Goal: Entertainment & Leisure: Consume media (video, audio)

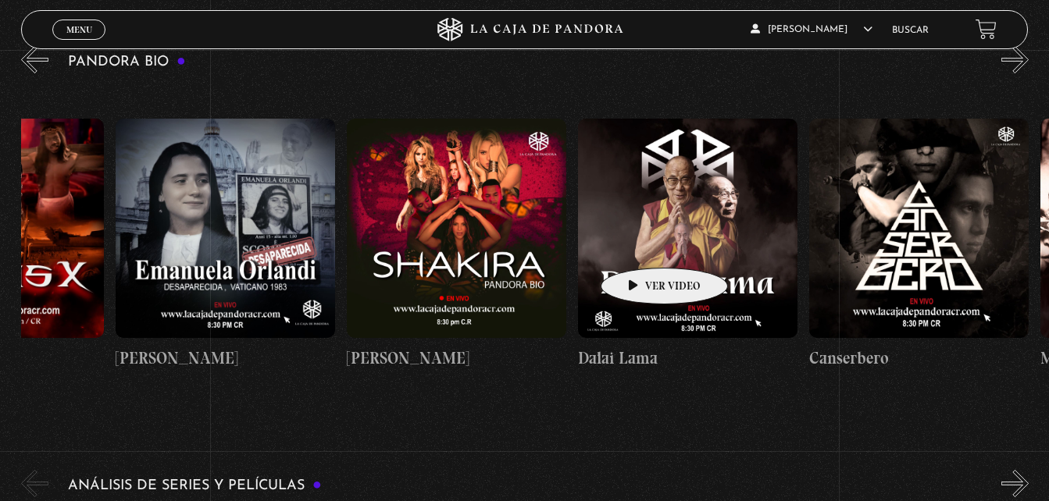
scroll to position [0, 368]
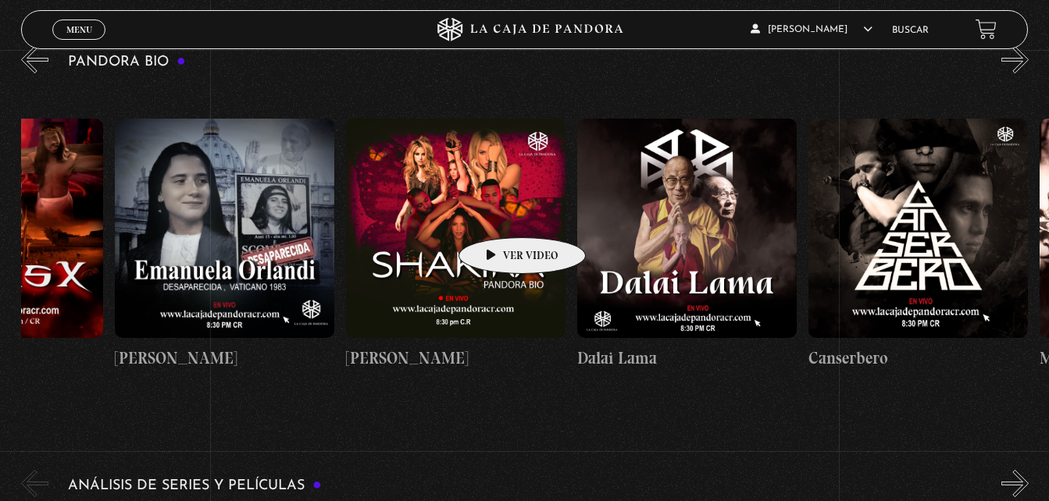
click at [497, 214] on figure at bounding box center [455, 228] width 219 height 219
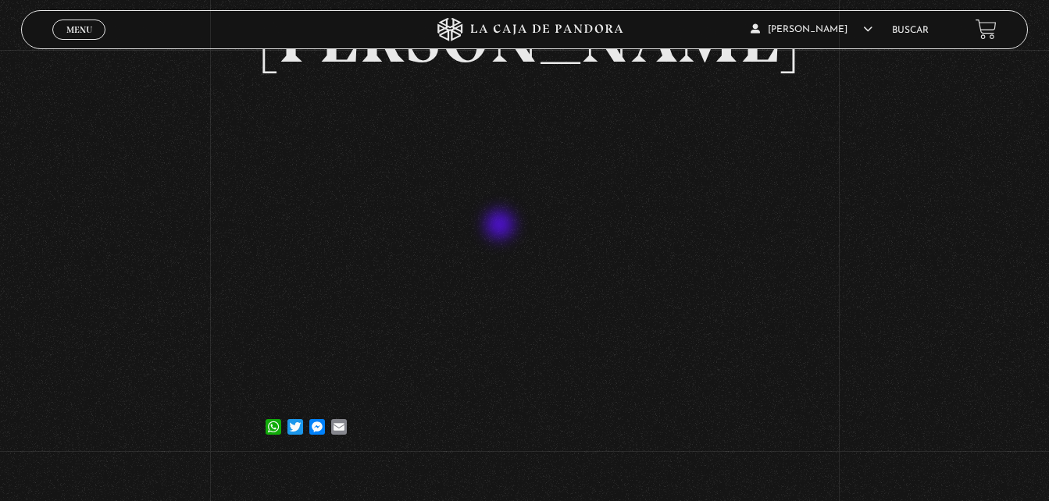
scroll to position [130, 0]
click at [74, 33] on span "Menu" at bounding box center [79, 29] width 26 height 9
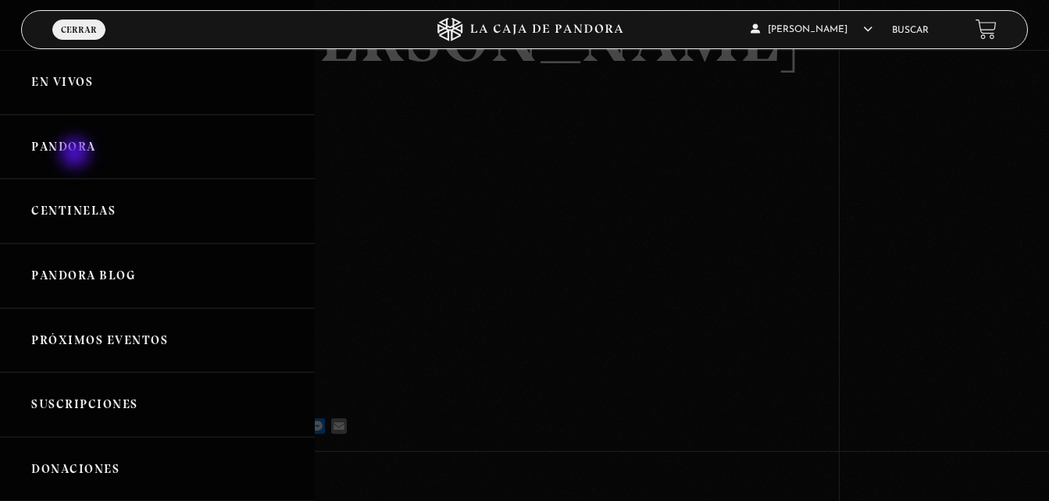
click at [77, 155] on link "Pandora" at bounding box center [157, 147] width 315 height 65
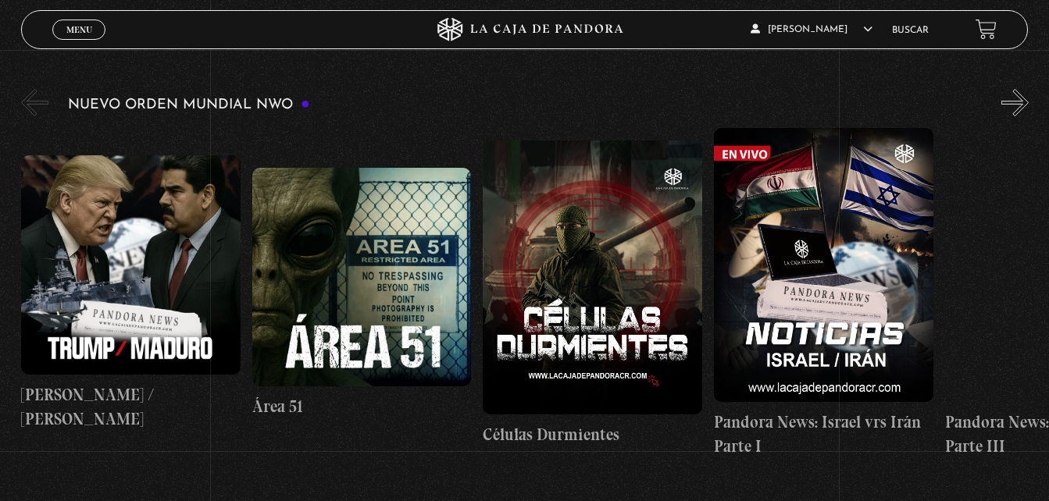
scroll to position [267, 0]
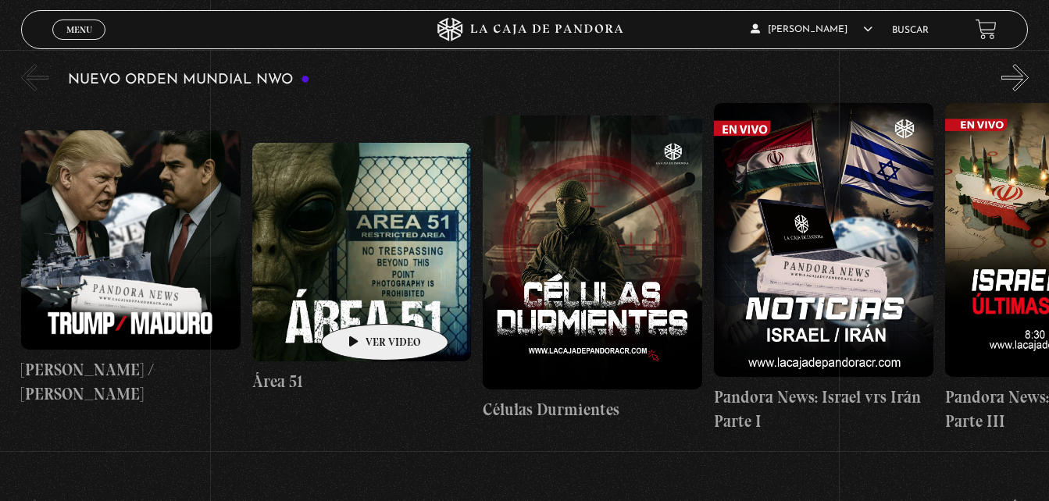
click at [360, 301] on figure at bounding box center [361, 252] width 219 height 219
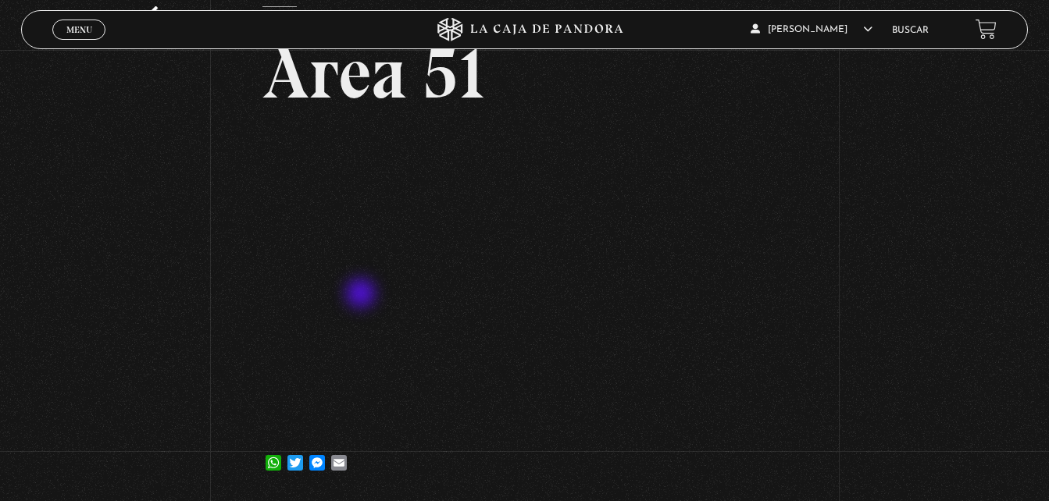
scroll to position [92, 0]
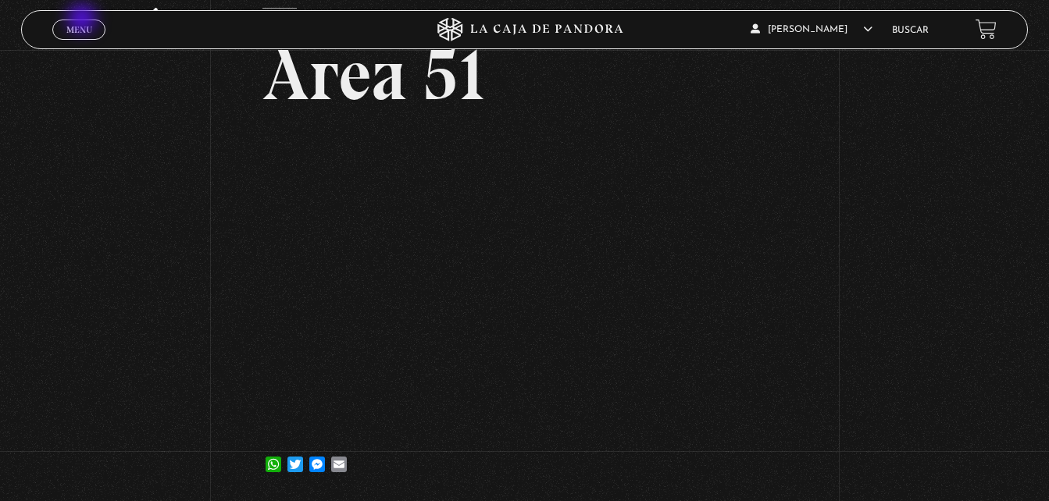
click at [84, 20] on link "Menu Cerrar" at bounding box center [78, 30] width 53 height 20
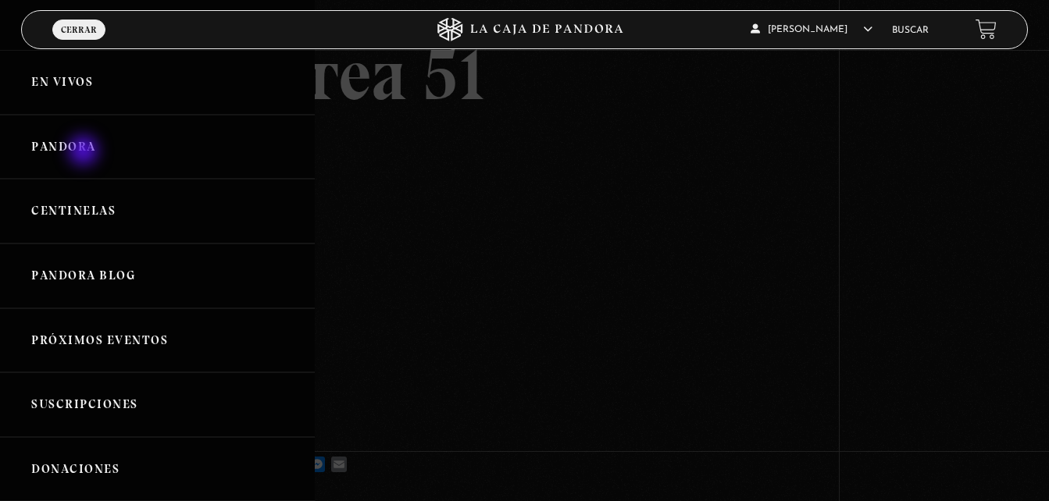
click at [85, 152] on link "Pandora" at bounding box center [157, 147] width 315 height 65
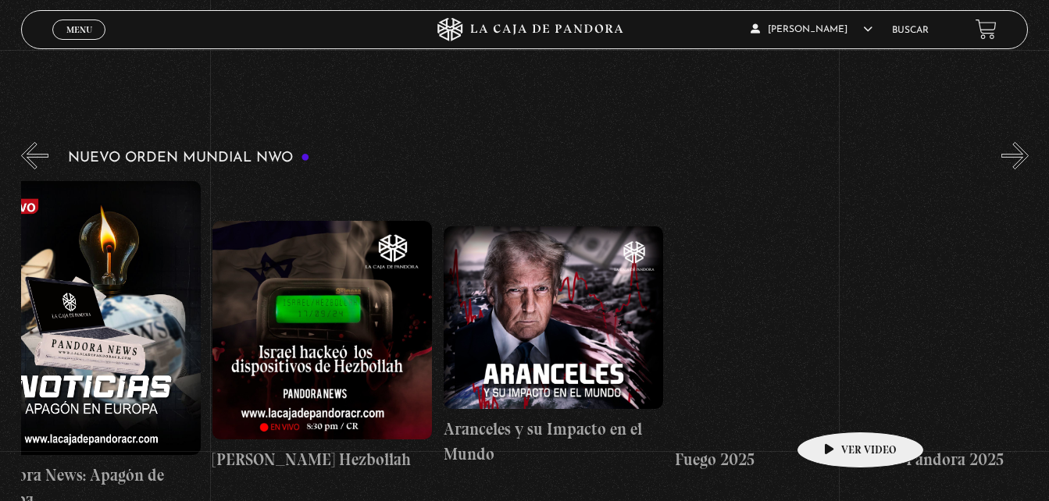
scroll to position [0, 1431]
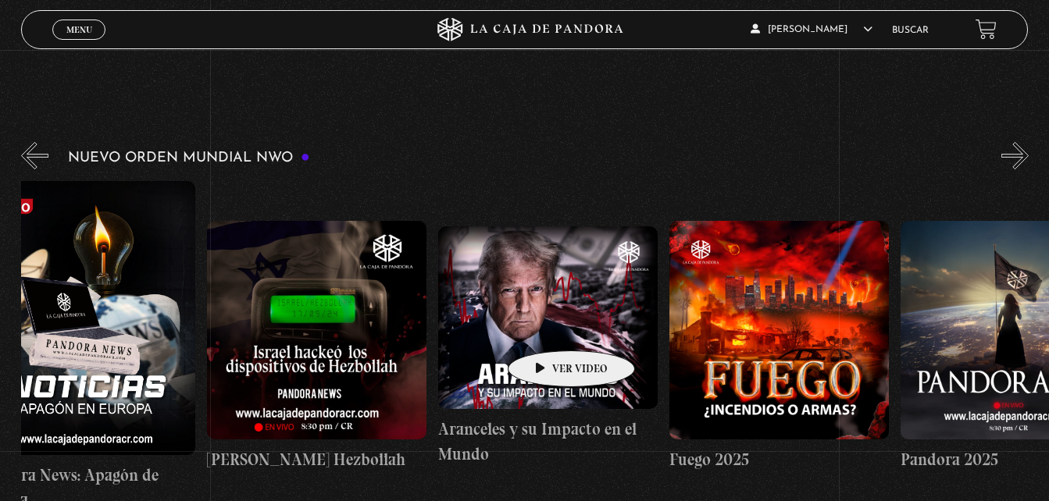
click at [547, 327] on figure at bounding box center [547, 317] width 219 height 183
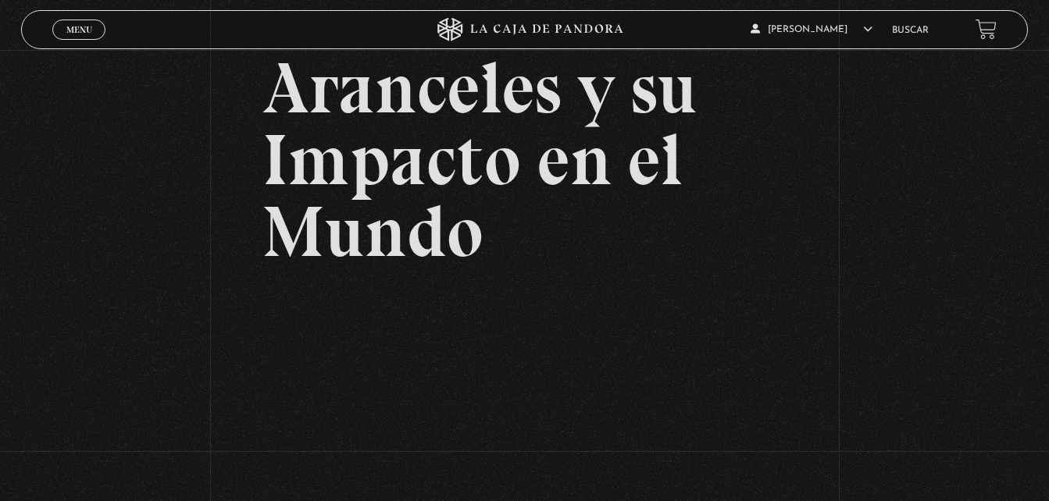
scroll to position [235, 0]
